Goal: Information Seeking & Learning: Learn about a topic

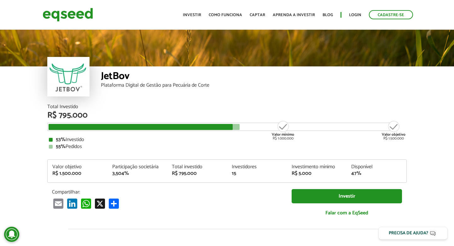
scroll to position [730, 0]
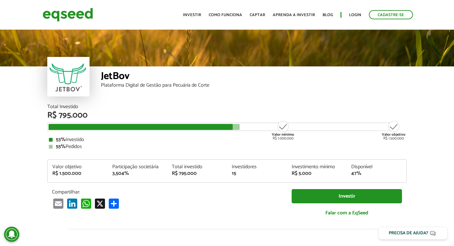
click at [20, 105] on article "JetBov Plataforma Digital de Gestão para Pecuária de Corte Total Investido R$ 7…" at bounding box center [227, 235] width 454 height 415
click at [199, 15] on link "Investir" at bounding box center [192, 15] width 18 height 4
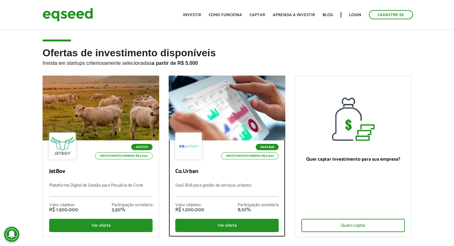
click at [227, 112] on div at bounding box center [227, 108] width 140 height 78
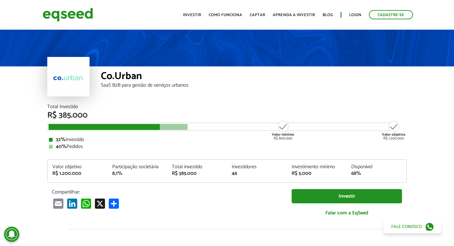
click at [16, 119] on article "Co.Urban SaaS B2B para gestão de serviços urbanos Total Investido R$ 385.000 Va…" at bounding box center [227, 235] width 454 height 415
click at [23, 93] on div "Co.Urban SaaS B2B para gestão de serviços urbanos" at bounding box center [227, 66] width 454 height 76
click at [195, 17] on link "Investir" at bounding box center [192, 15] width 18 height 4
